Goal: Information Seeking & Learning: Learn about a topic

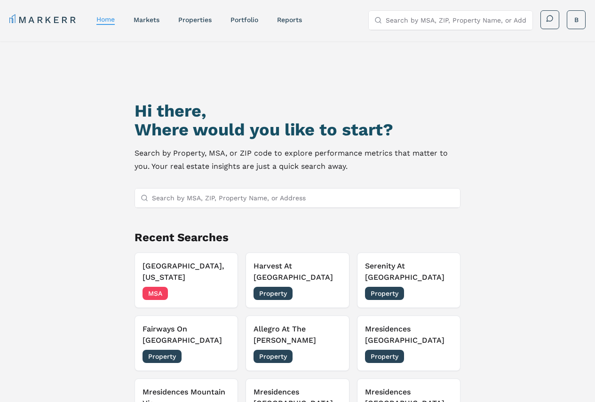
click at [197, 205] on input "Search by MSA, ZIP, Property Name, or Address" at bounding box center [303, 198] width 303 height 19
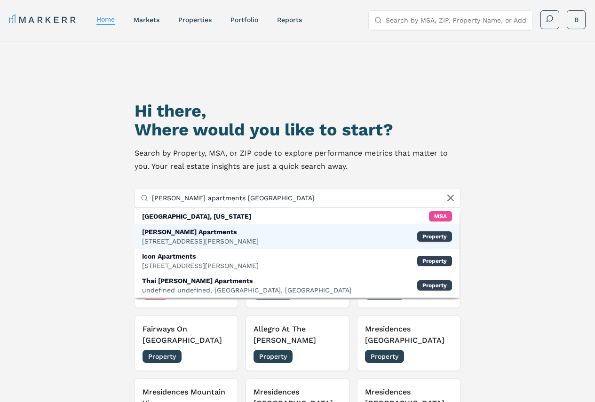
type input "[PERSON_NAME] apartments [GEOGRAPHIC_DATA]"
click at [191, 235] on div "[PERSON_NAME] Apartments" at bounding box center [200, 231] width 117 height 9
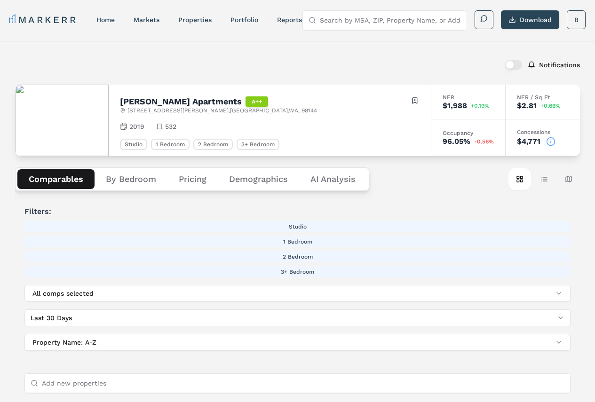
click at [260, 183] on button "Demographics" at bounding box center [258, 179] width 81 height 20
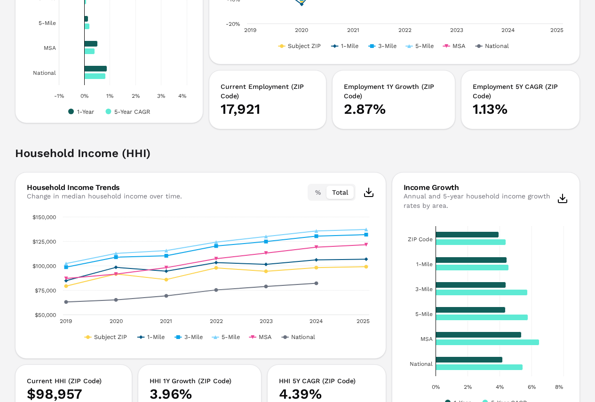
scroll to position [1364, 0]
